Goal: Transaction & Acquisition: Purchase product/service

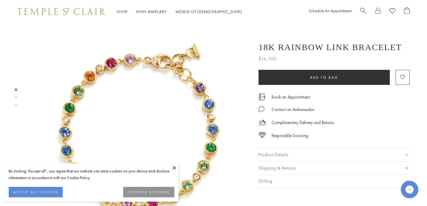
click at [173, 166] on button at bounding box center [174, 168] width 9 height 9
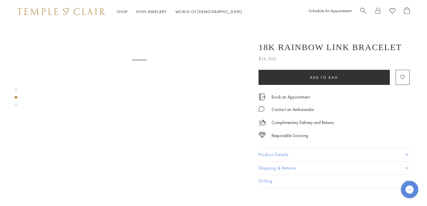
scroll to position [321, 0]
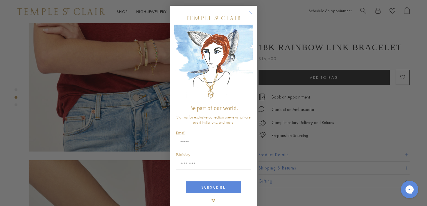
click at [249, 12] on circle "Close dialog" at bounding box center [250, 12] width 7 height 7
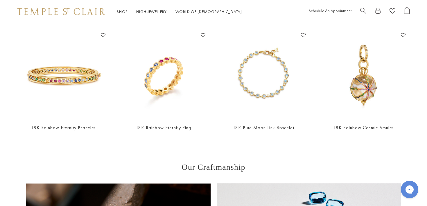
scroll to position [712, 0]
click at [91, 78] on img at bounding box center [63, 74] width 89 height 89
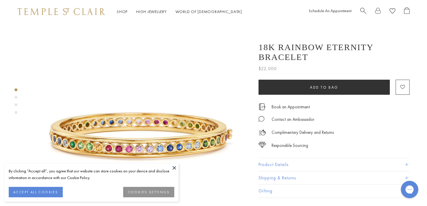
click at [171, 165] on button at bounding box center [174, 168] width 9 height 9
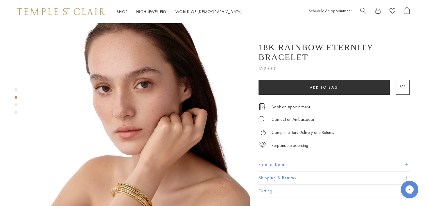
scroll to position [241, 0]
